Goal: Use online tool/utility: Utilize a website feature to perform a specific function

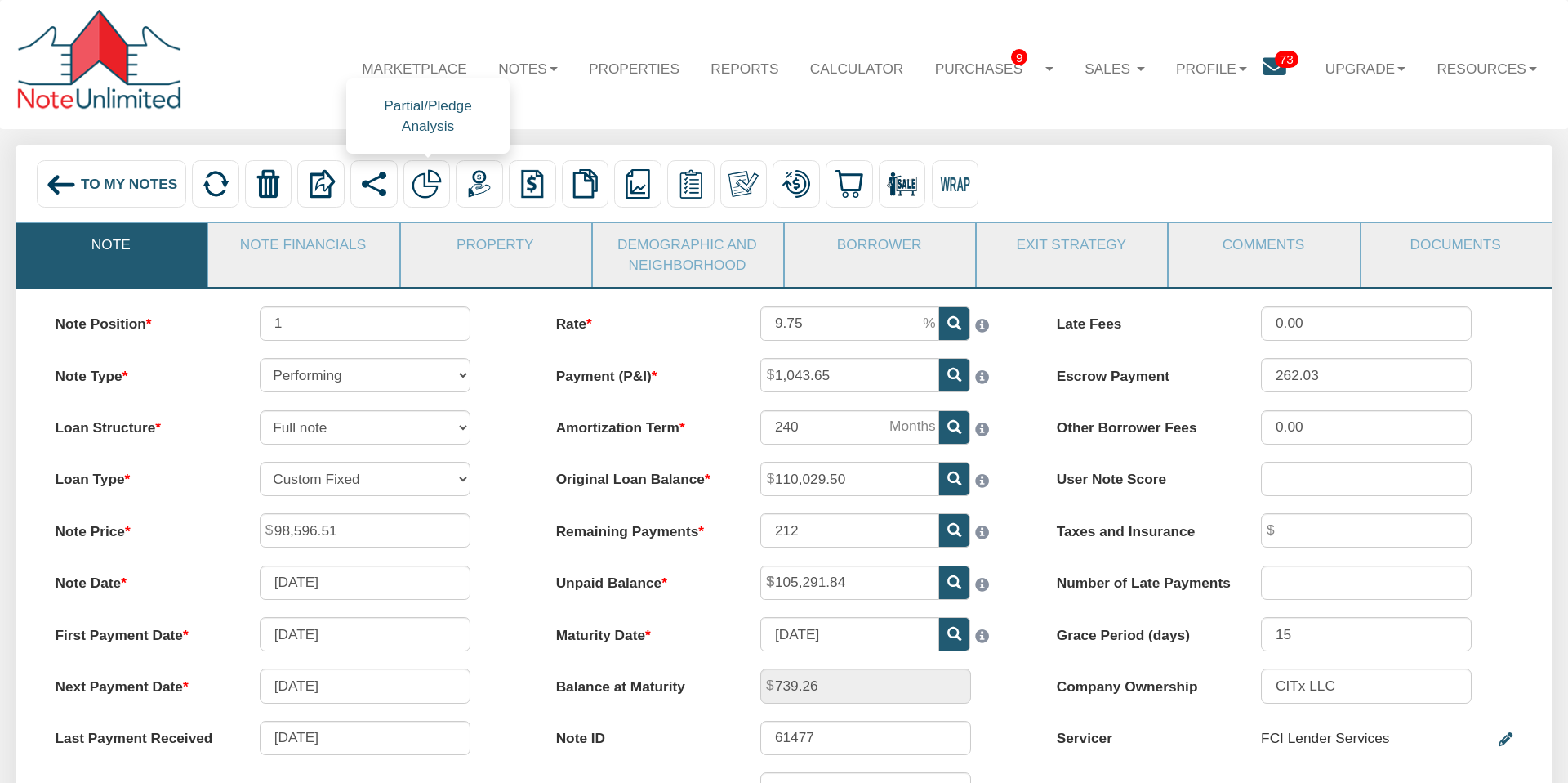
click at [434, 181] on img at bounding box center [426, 184] width 29 height 29
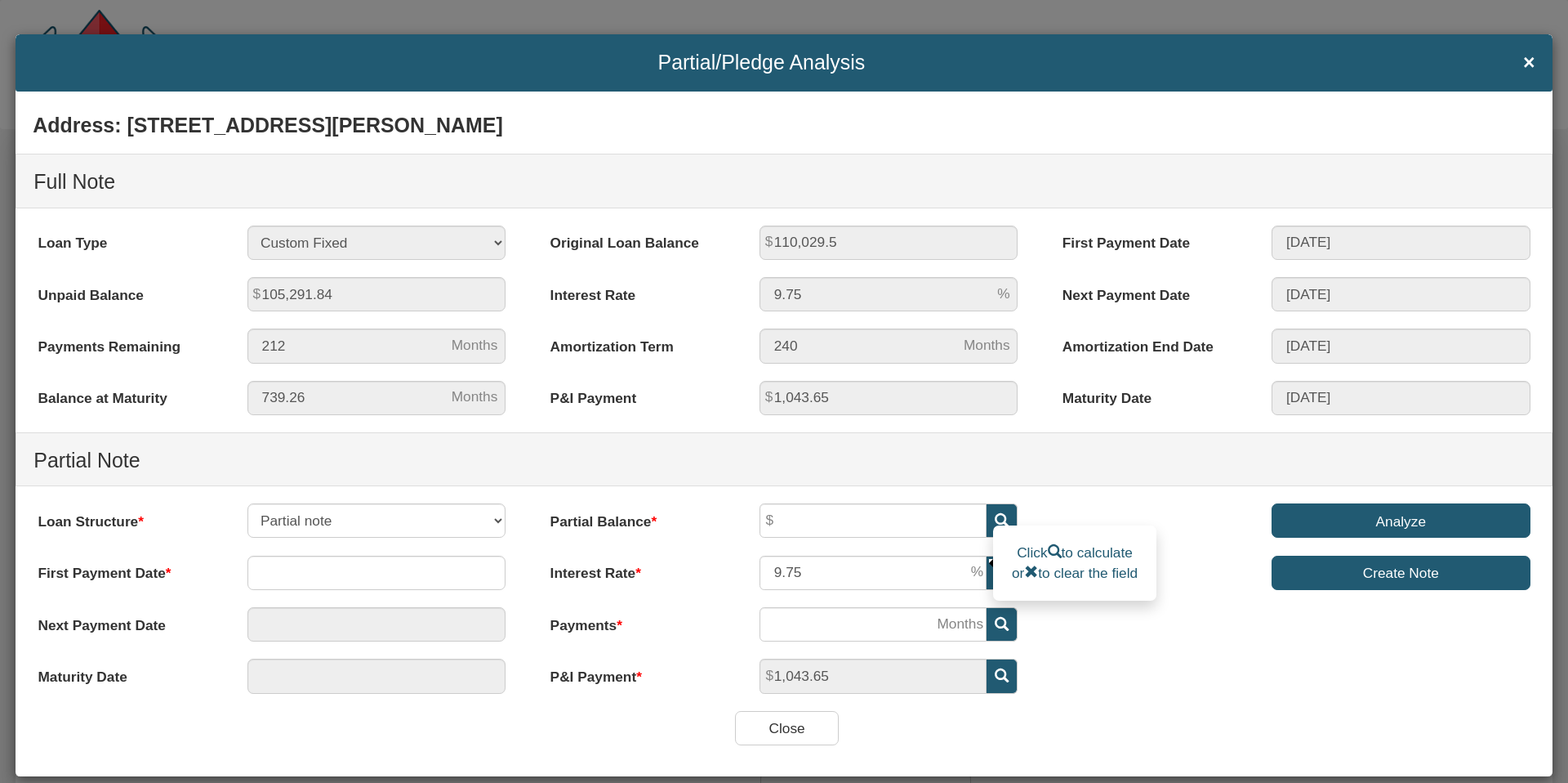
scroll to position [28, 0]
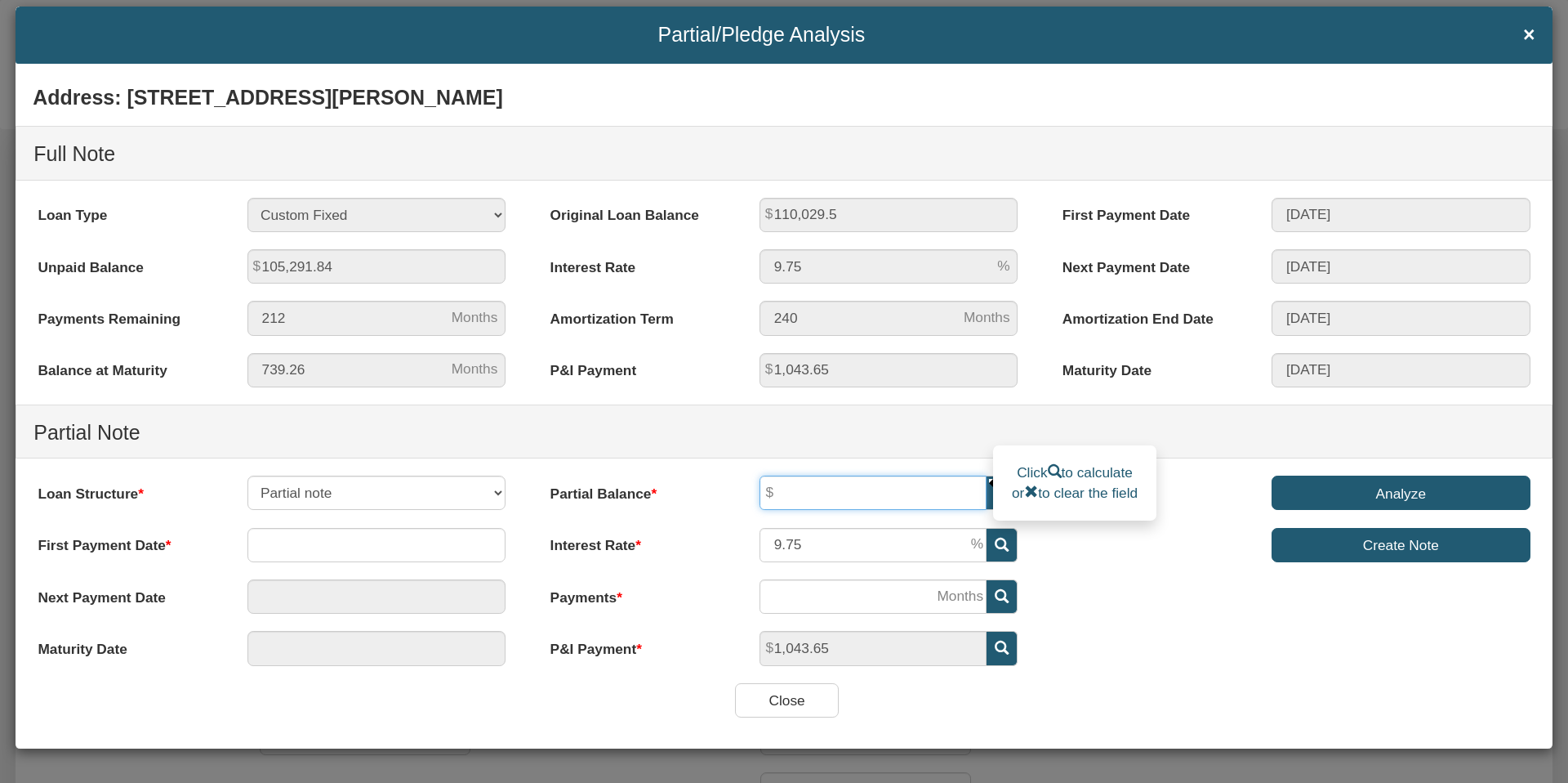
click at [814, 497] on input "text" at bounding box center [873, 492] width 227 height 34
type input "75,000"
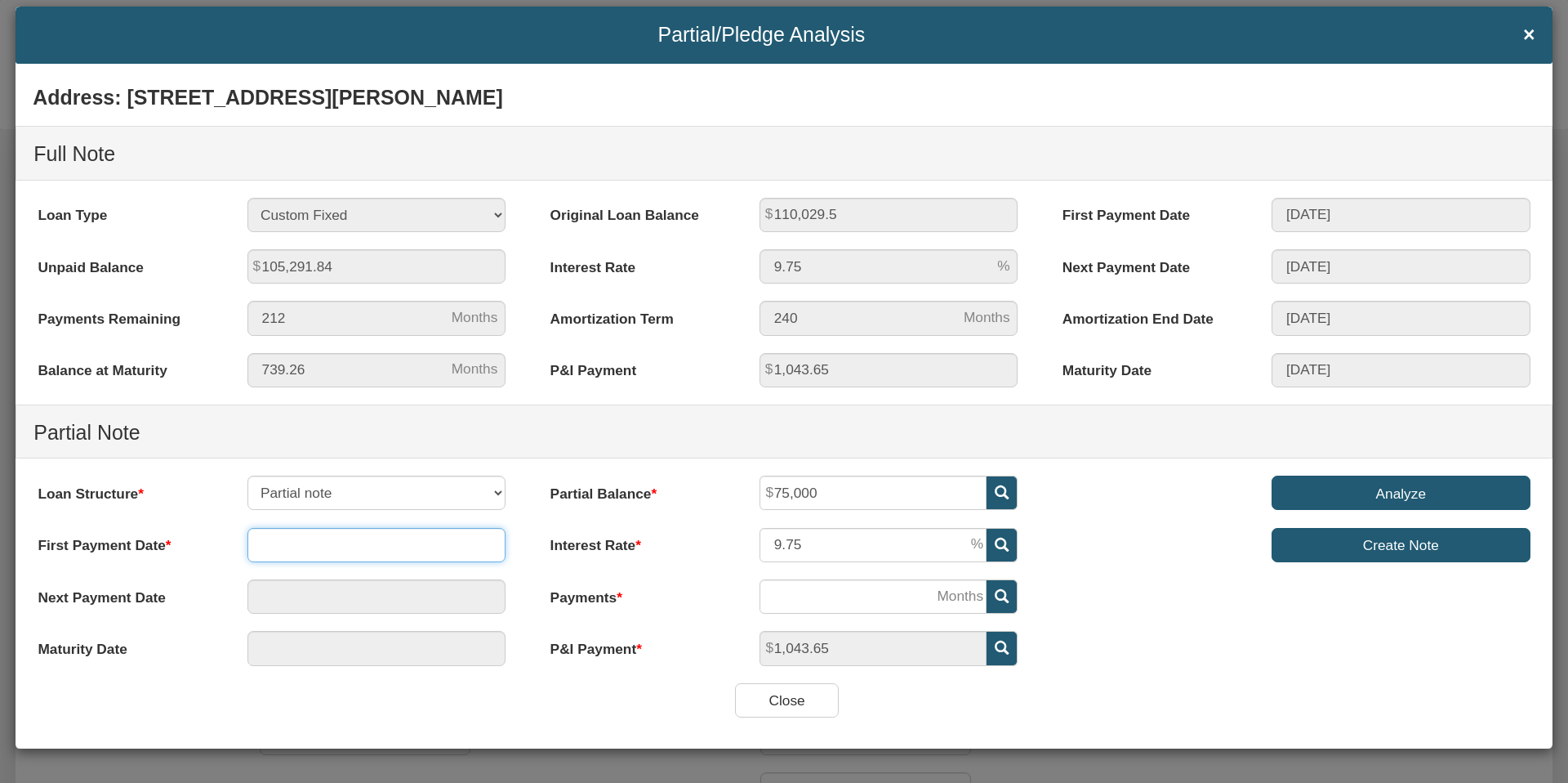
click at [310, 551] on input "text" at bounding box center [377, 544] width 259 height 34
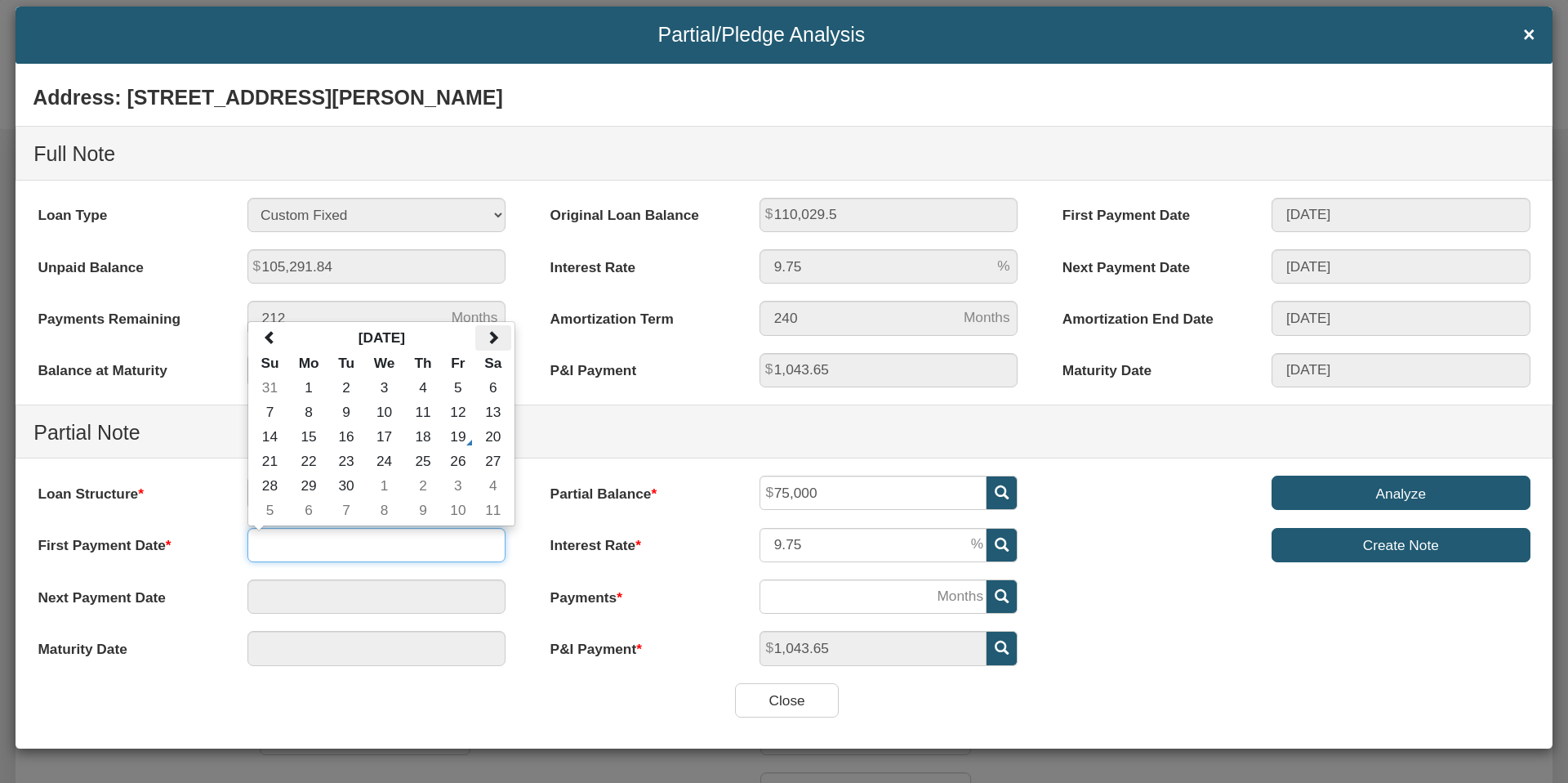
click at [491, 332] on span at bounding box center [492, 336] width 14 height 14
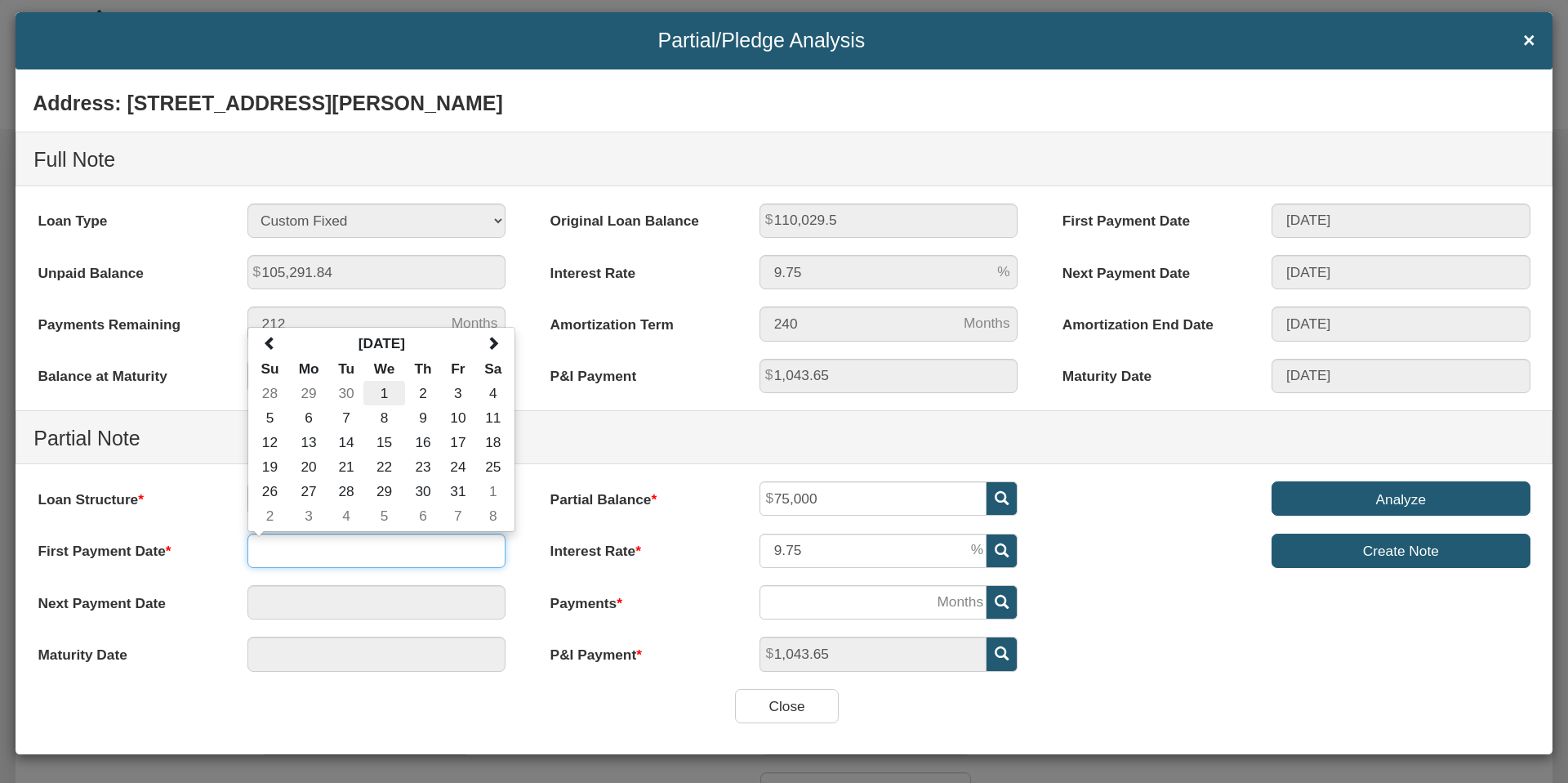
click at [385, 390] on td "1" at bounding box center [384, 392] width 41 height 25
type input "[DATE]"
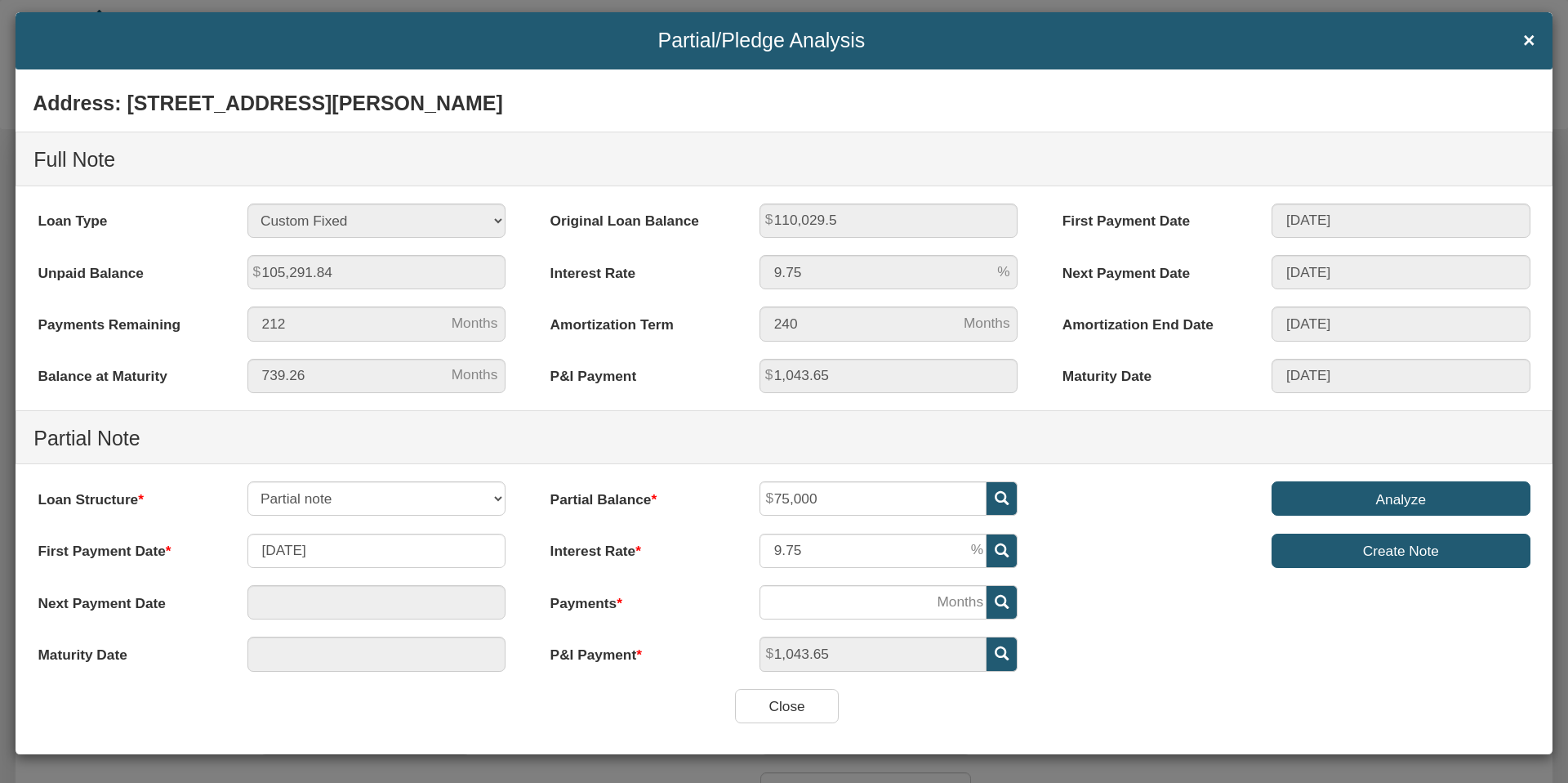
type input "[DATE]"
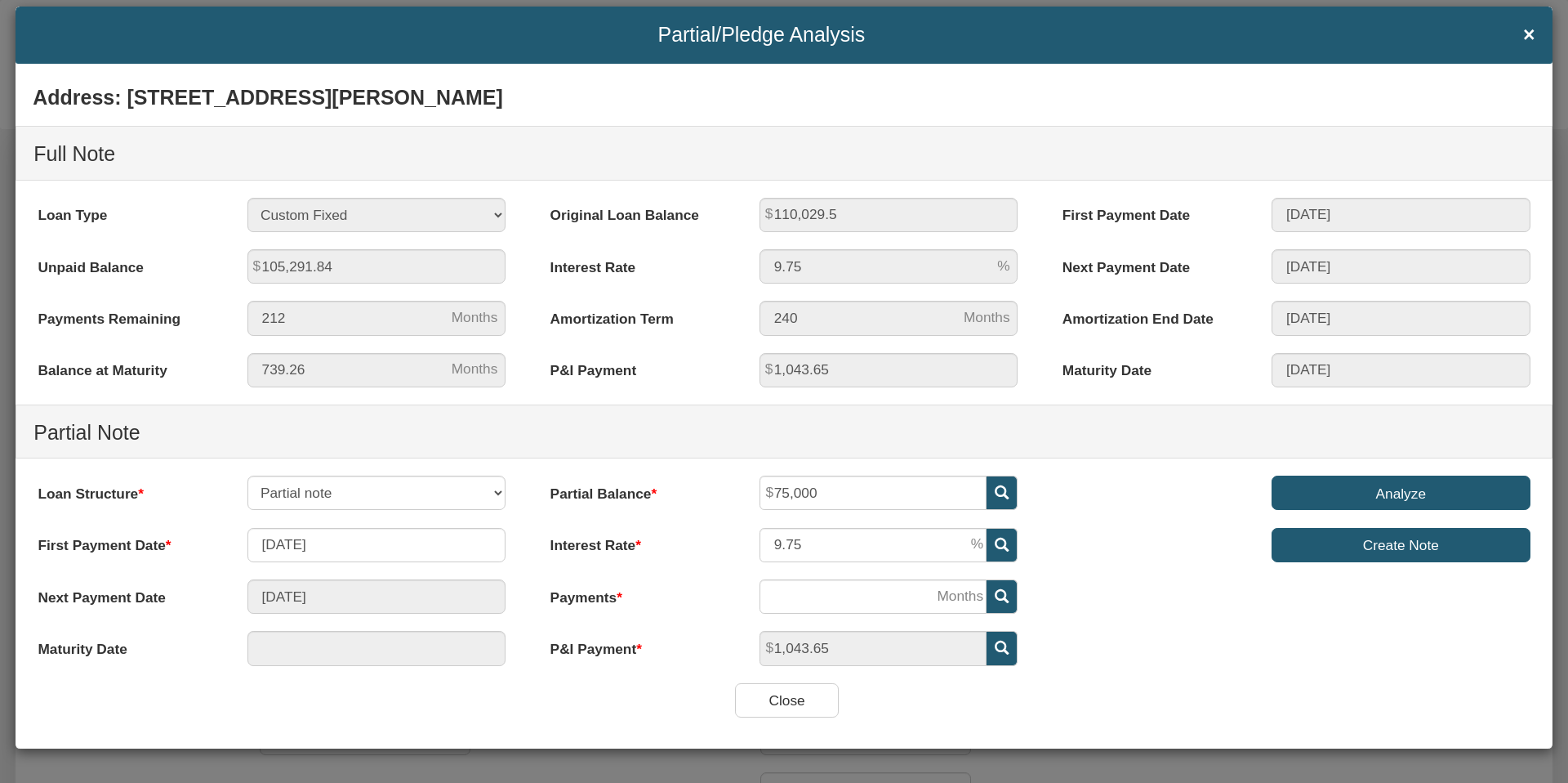
click at [1389, 497] on input "Analyze" at bounding box center [1401, 492] width 259 height 34
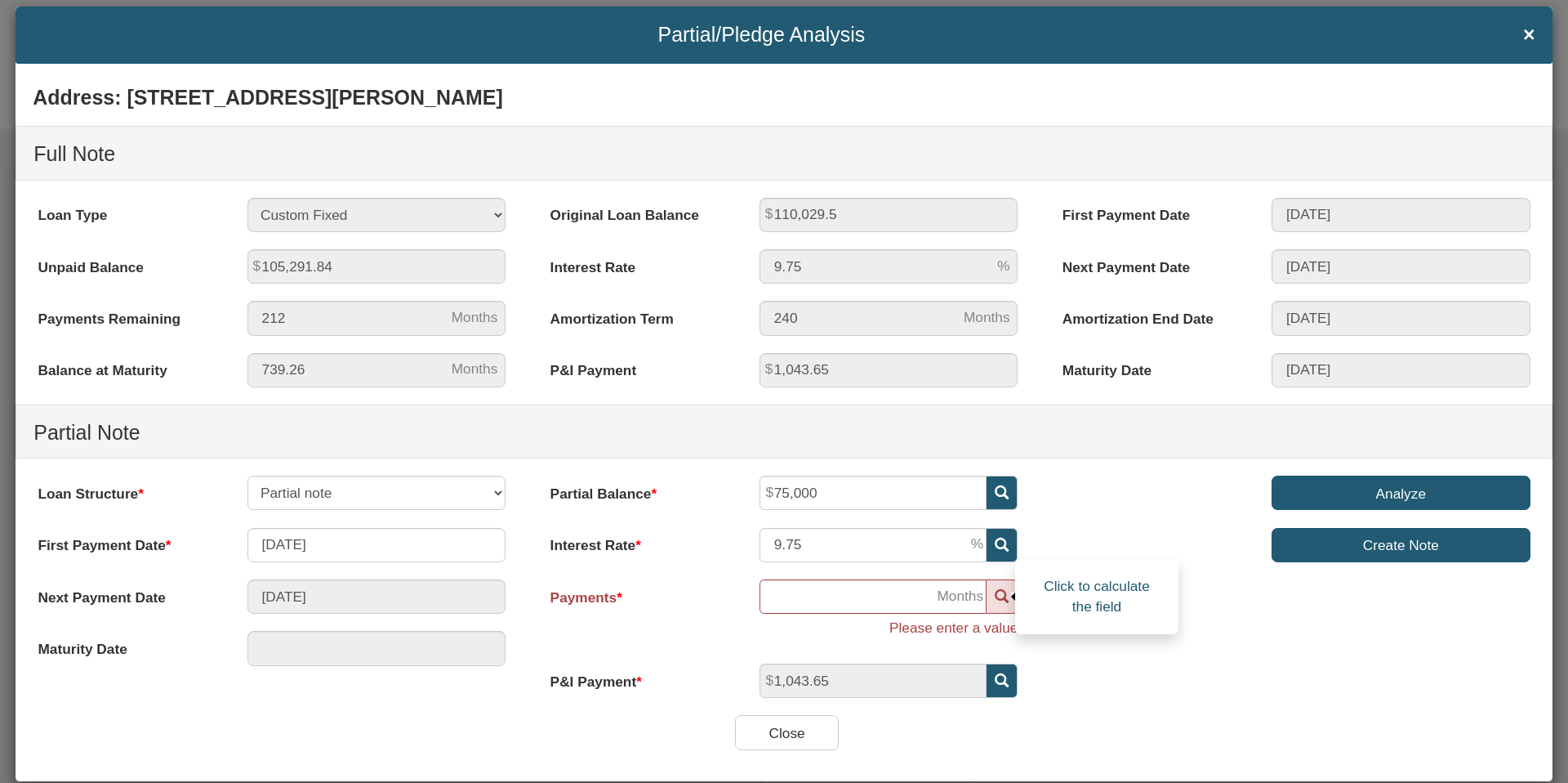
click at [1005, 600] on icon at bounding box center [1001, 596] width 14 height 14
type input "[DATE]"
type input "109"
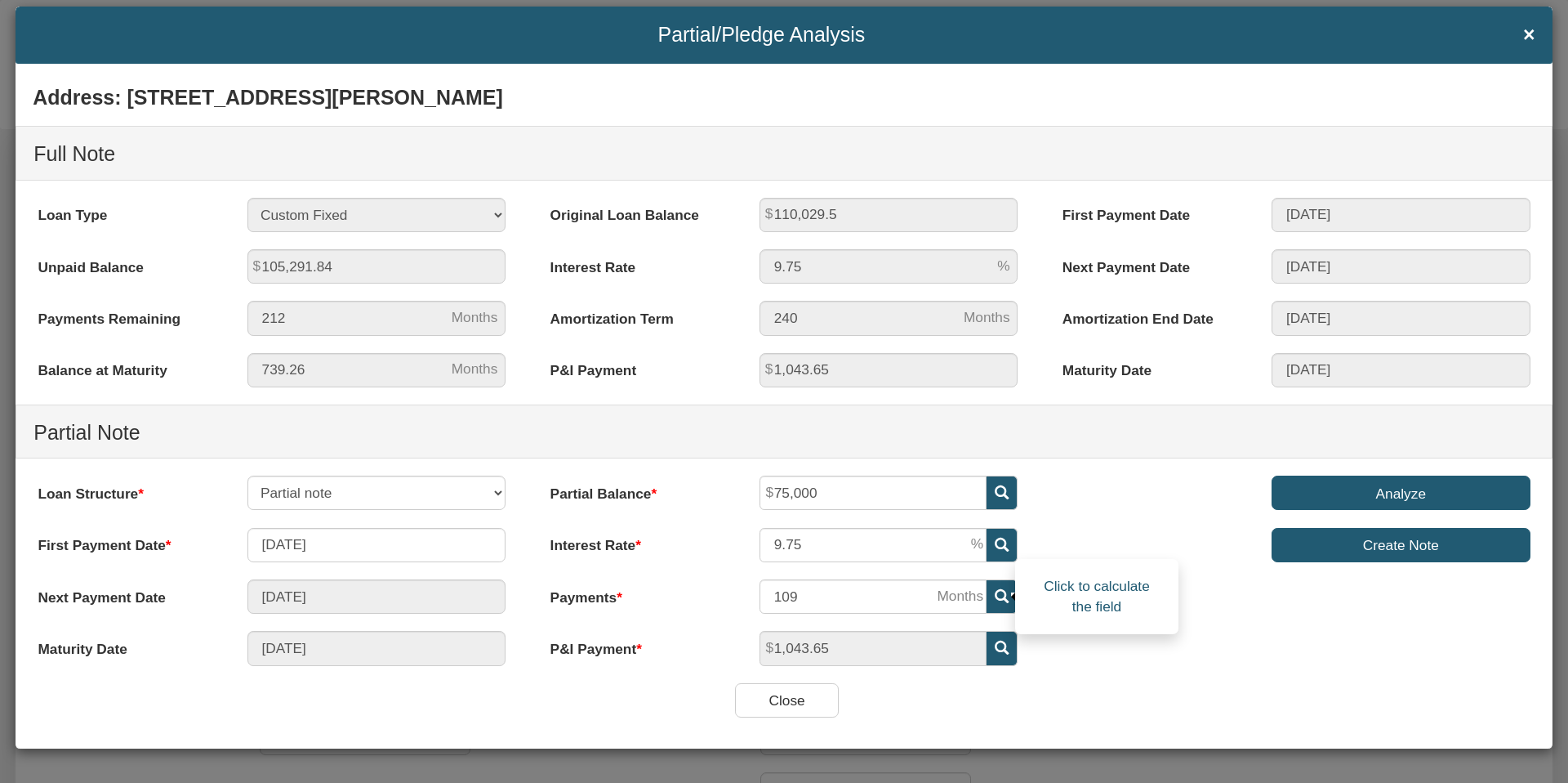
click at [998, 596] on icon at bounding box center [1001, 596] width 14 height 14
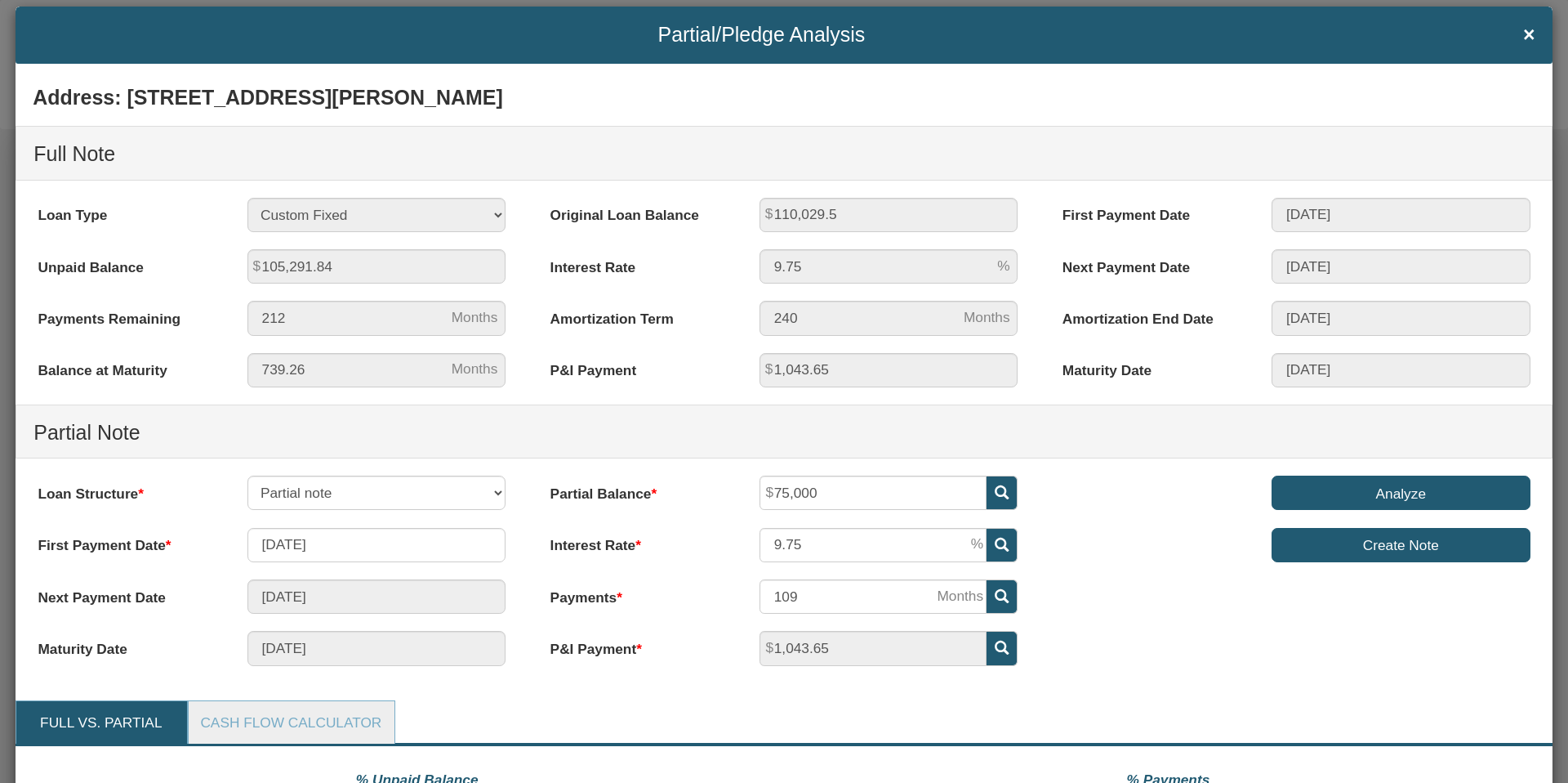
click at [1107, 515] on div "Analyze Create Note" at bounding box center [1297, 527] width 513 height 104
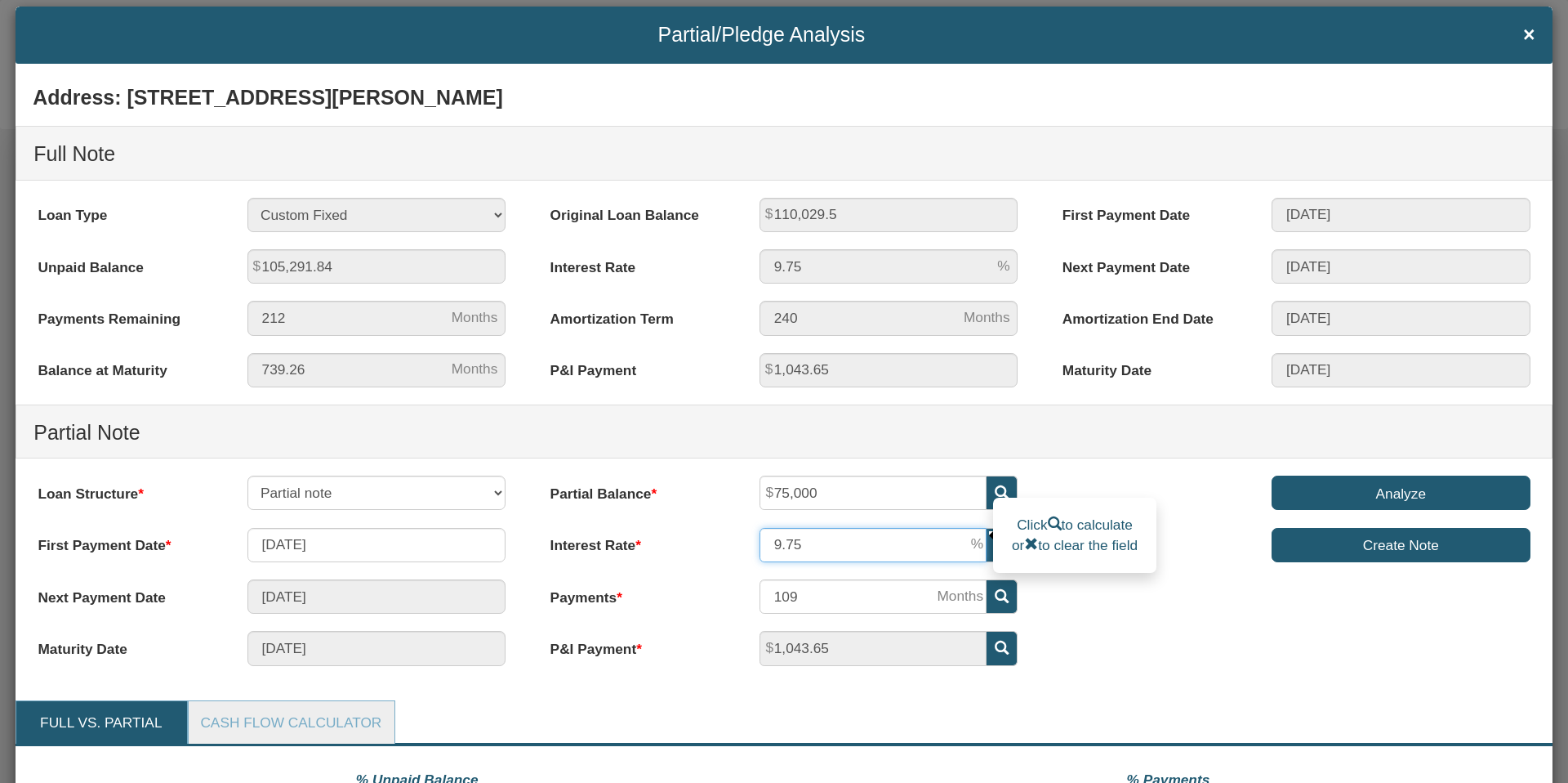
drag, startPoint x: 795, startPoint y: 549, endPoint x: 766, endPoint y: 549, distance: 29.0
click at [766, 549] on input "9.75" at bounding box center [873, 544] width 227 height 34
type input "6"
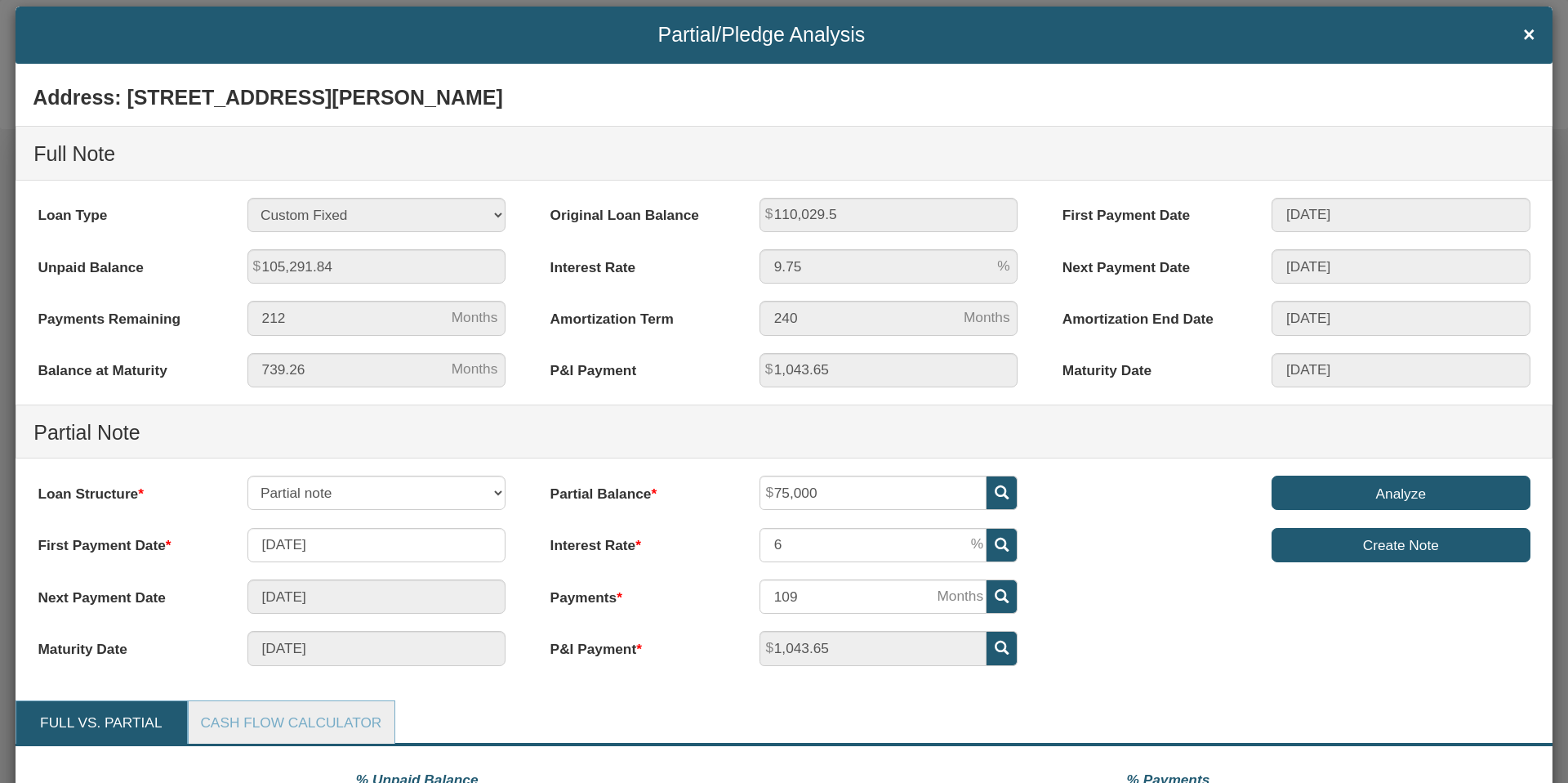
click at [1101, 609] on div "Address: [STREET_ADDRESS][PERSON_NAME] Full Note Loan Type 30 Year Fixed 15 Yea…" at bounding box center [784, 380] width 1537 height 608
click at [1000, 593] on icon at bounding box center [1001, 596] width 14 height 14
type input "[DATE]"
type input "90"
click at [1358, 492] on input "Analyze" at bounding box center [1401, 492] width 259 height 34
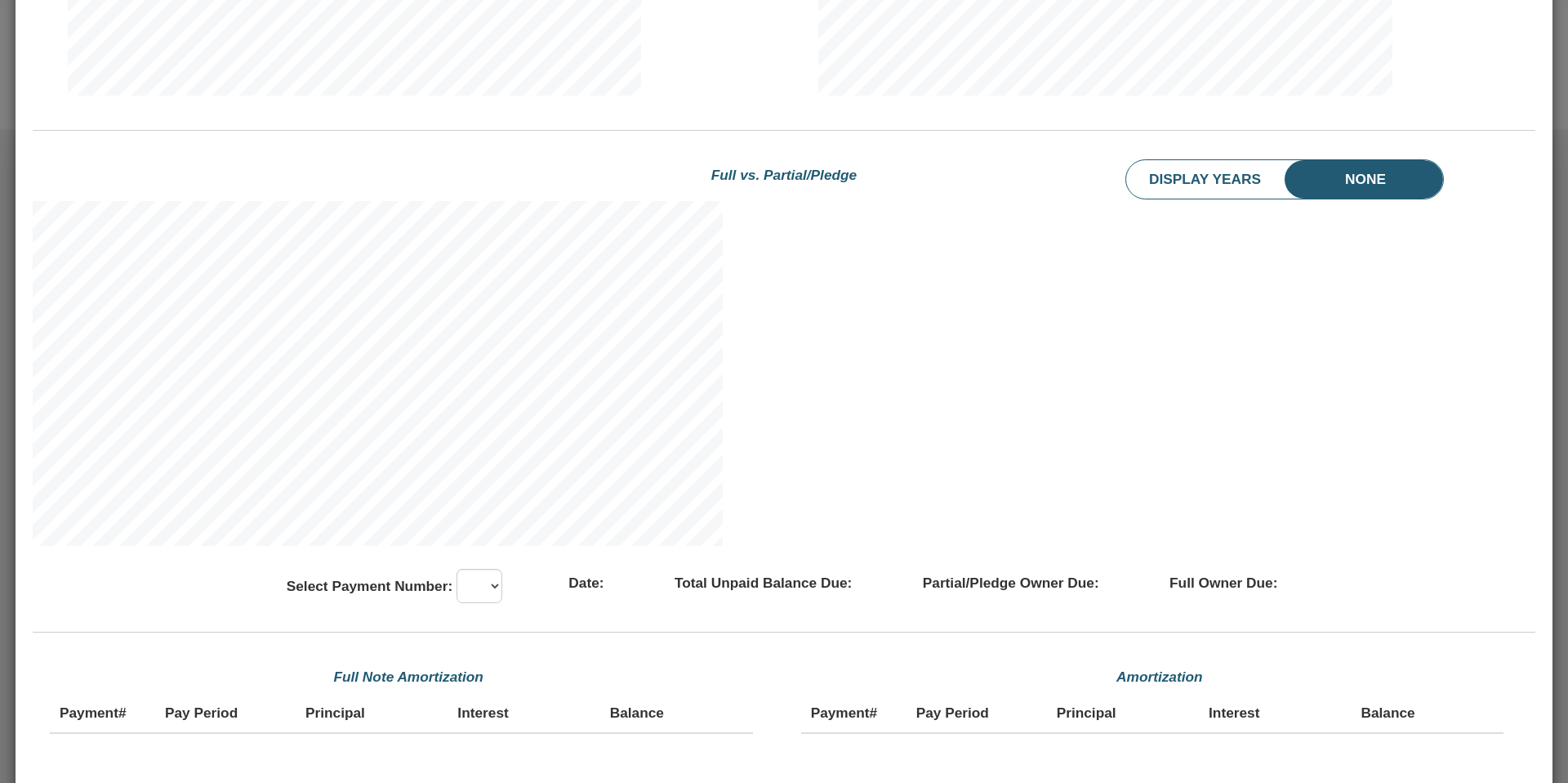
scroll to position [1016, 0]
click at [477, 583] on select at bounding box center [479, 584] width 46 height 34
click at [482, 583] on select at bounding box center [479, 584] width 46 height 34
click at [457, 567] on select at bounding box center [479, 584] width 46 height 34
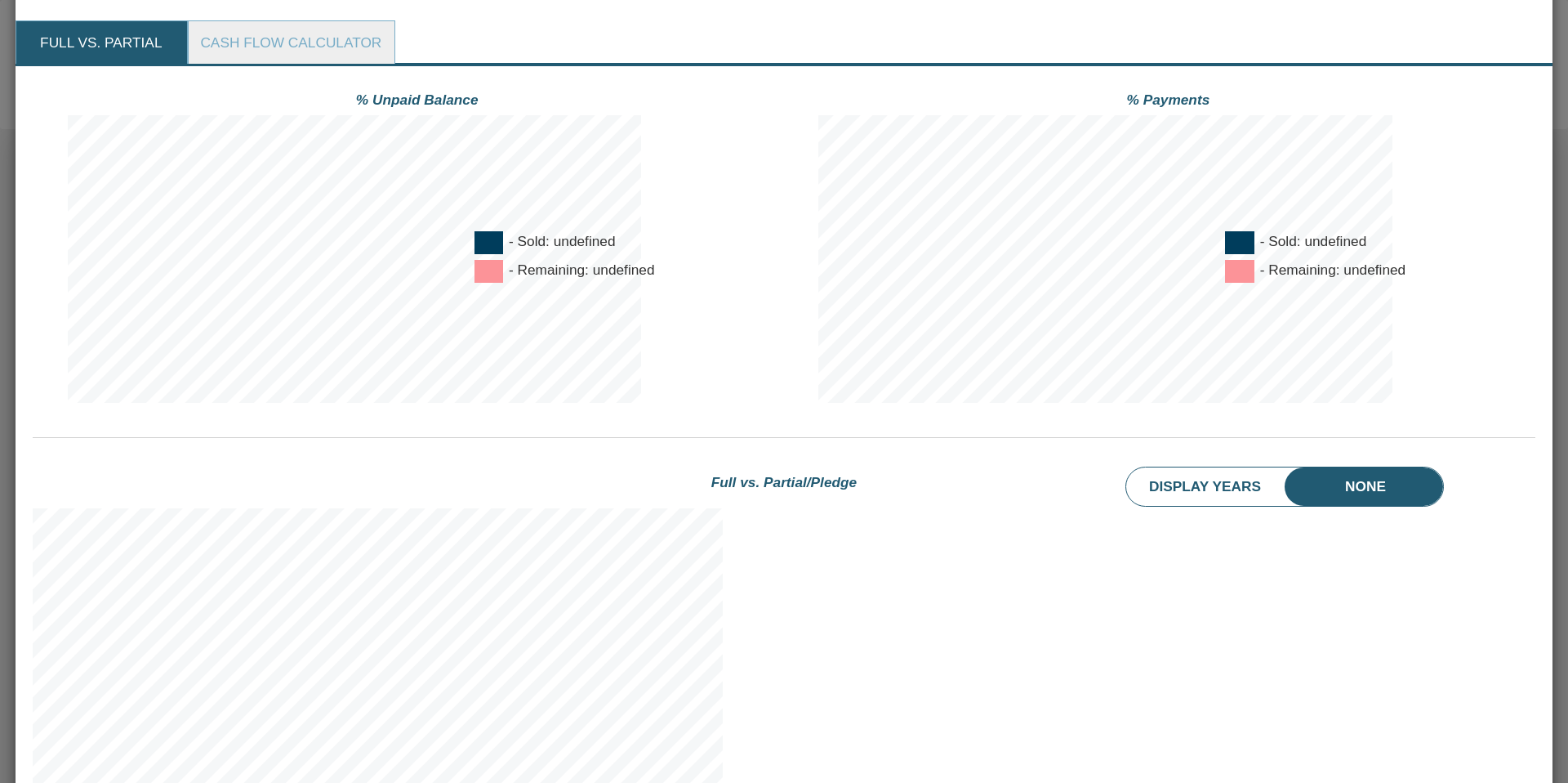
scroll to position [0, 0]
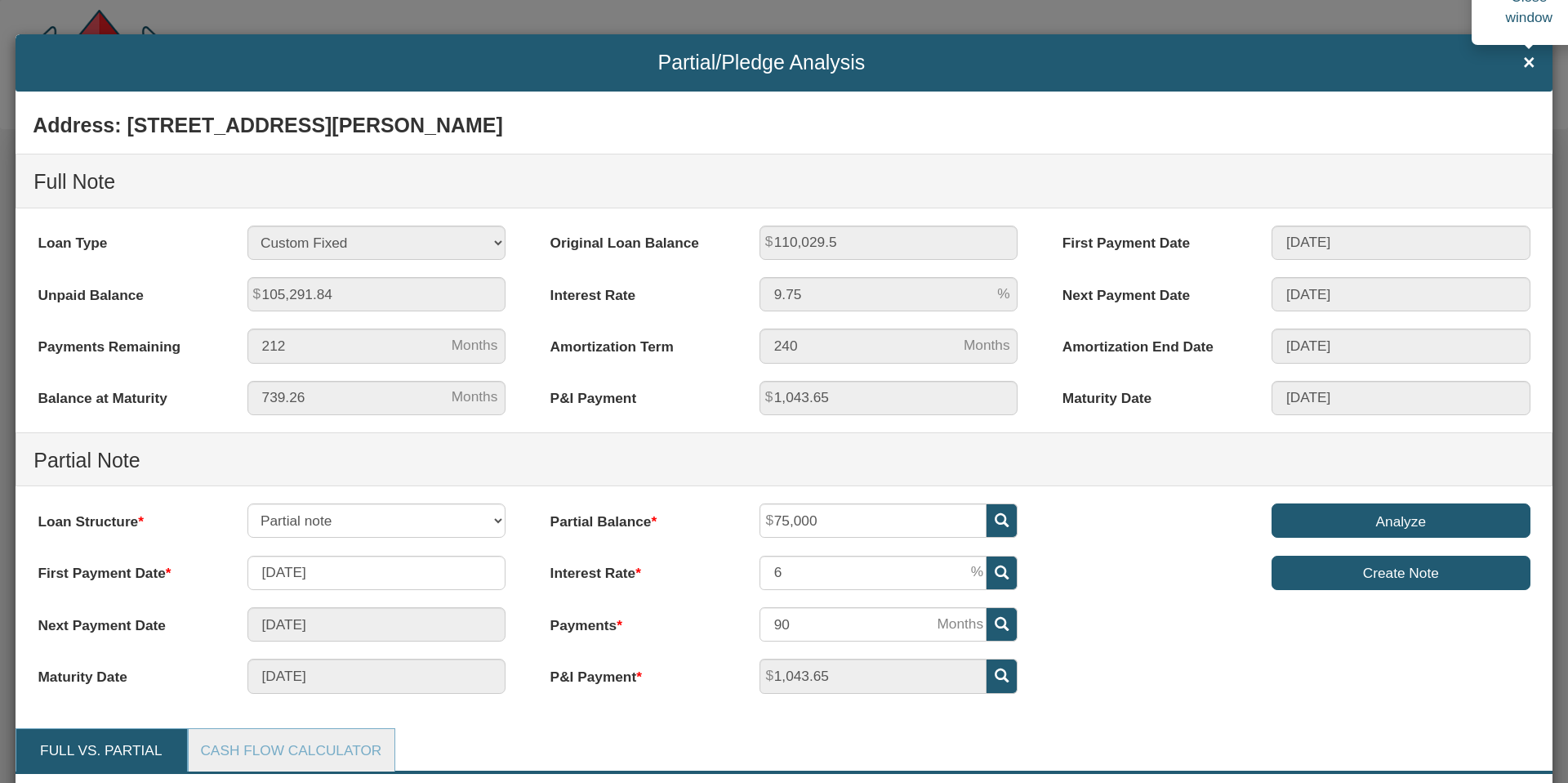
click at [1526, 66] on span "×" at bounding box center [1529, 62] width 12 height 22
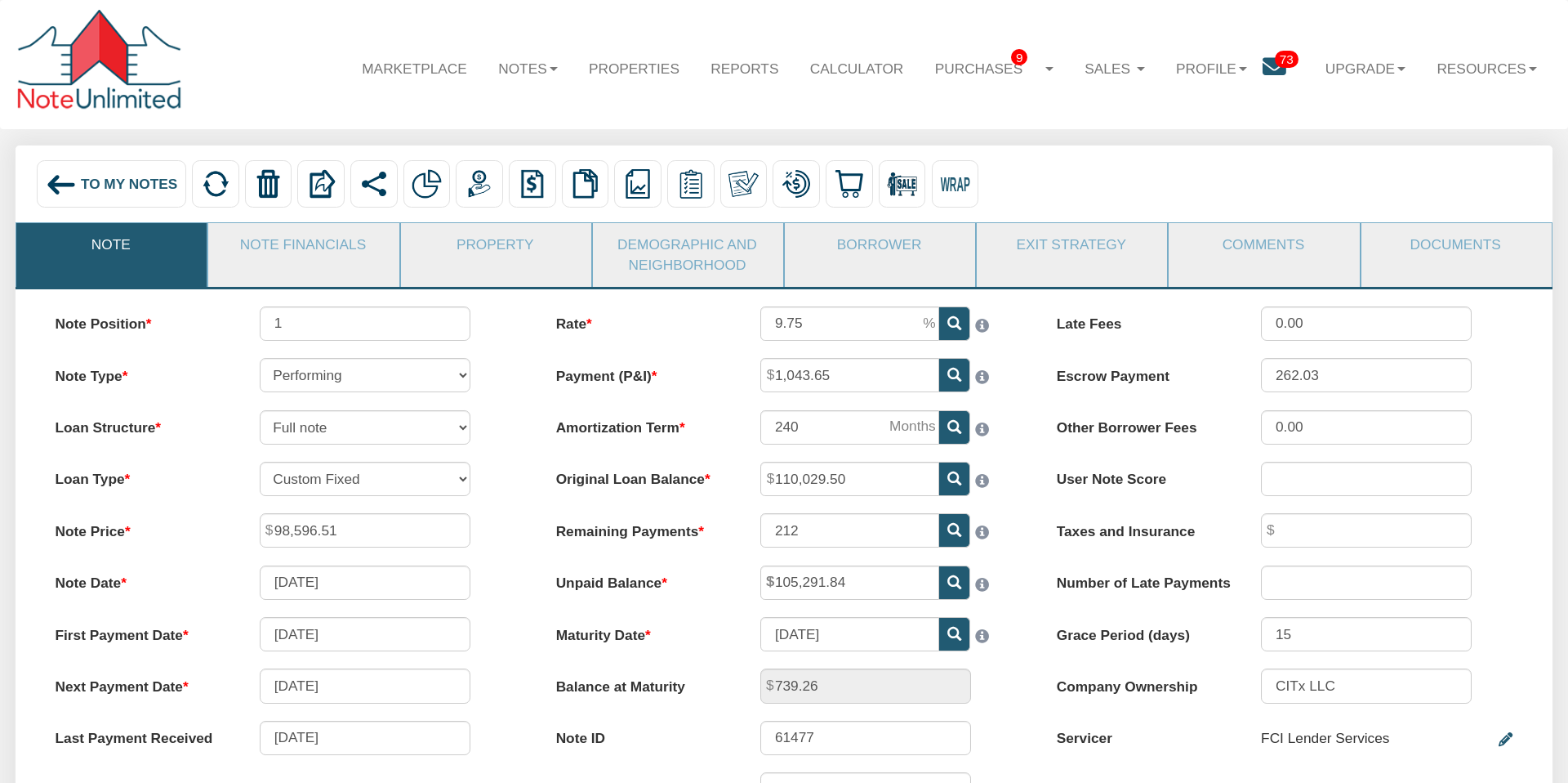
drag, startPoint x: 114, startPoint y: 181, endPoint x: 1279, endPoint y: 62, distance: 1171.1
click at [114, 181] on span "To My Notes" at bounding box center [129, 184] width 96 height 17
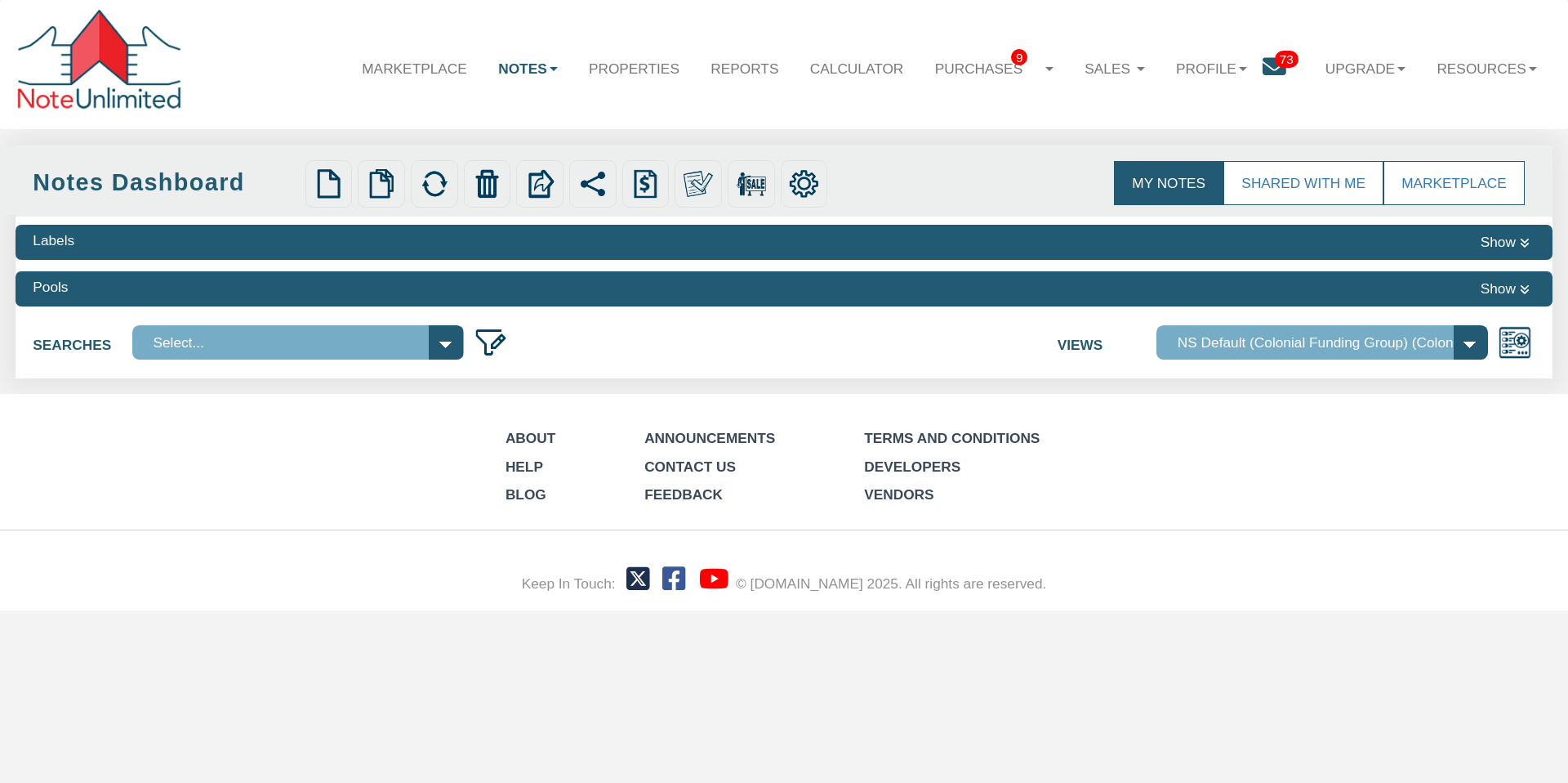
click at [1279, 63] on span "73" at bounding box center [1287, 59] width 24 height 17
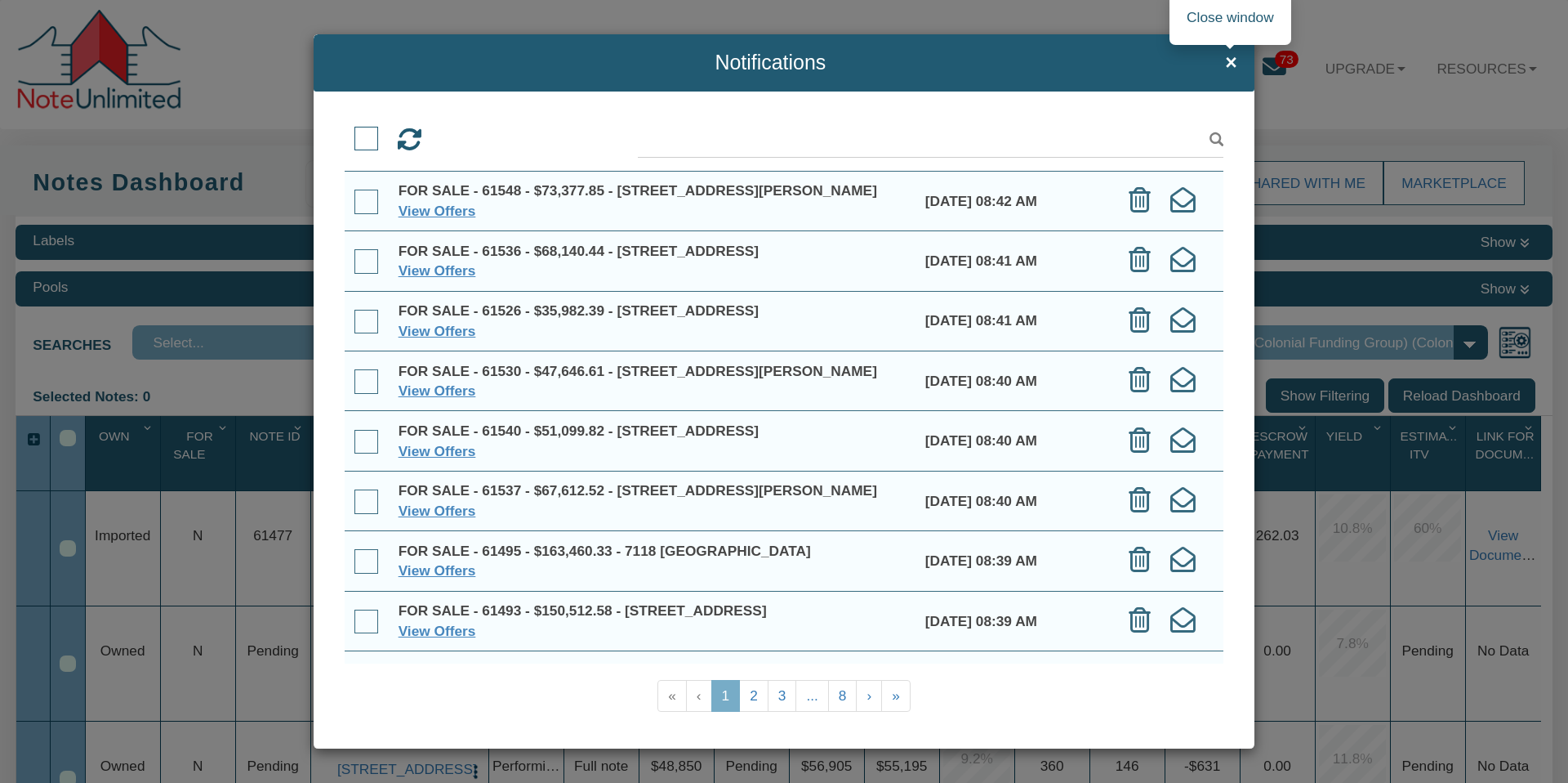
click at [1231, 65] on span "×" at bounding box center [1231, 62] width 12 height 22
